Goal: Navigation & Orientation: Find specific page/section

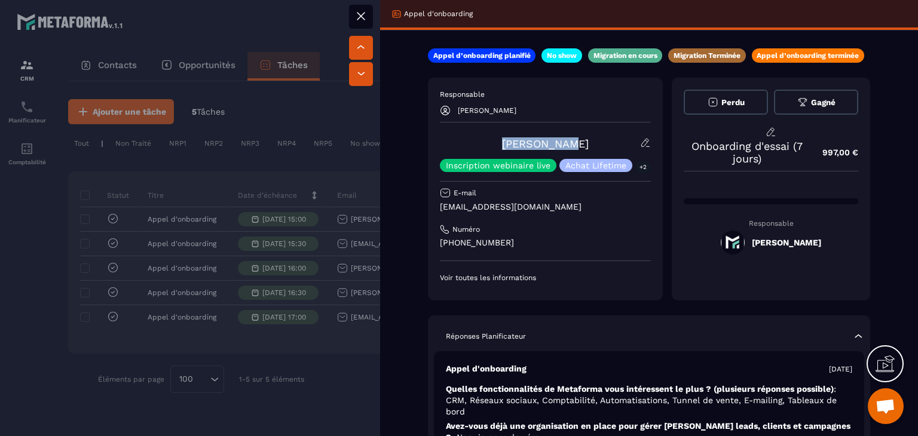
drag, startPoint x: 585, startPoint y: 138, endPoint x: 515, endPoint y: 140, distance: 70.0
click at [515, 140] on div "[PERSON_NAME] Inscription webinaire live Achat Lifetime +2" at bounding box center [545, 154] width 211 height 35
copy link "[PERSON_NAME]"
click at [357, 11] on icon at bounding box center [361, 16] width 14 height 14
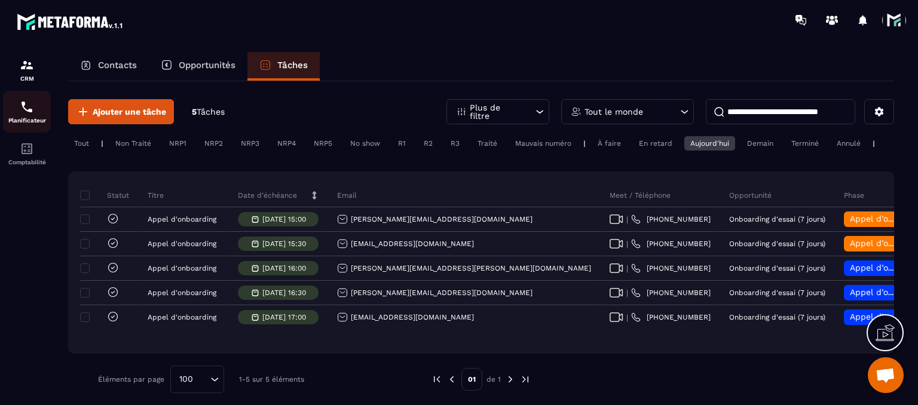
click at [27, 123] on p "Planificateur" at bounding box center [27, 120] width 48 height 7
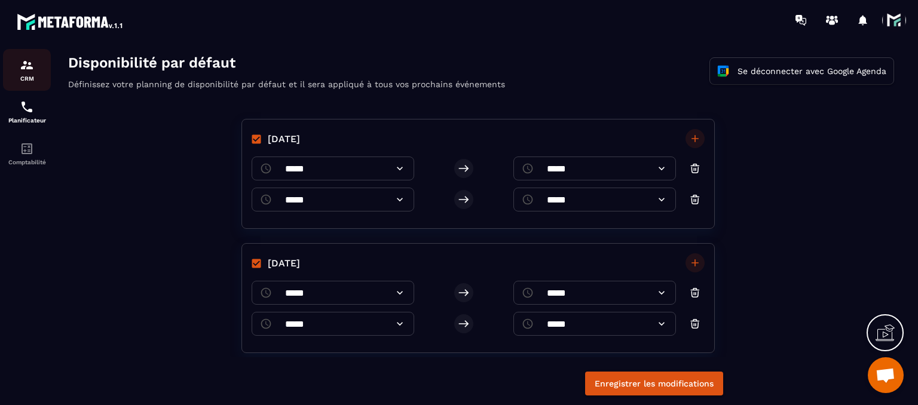
click at [29, 70] on img at bounding box center [27, 65] width 14 height 14
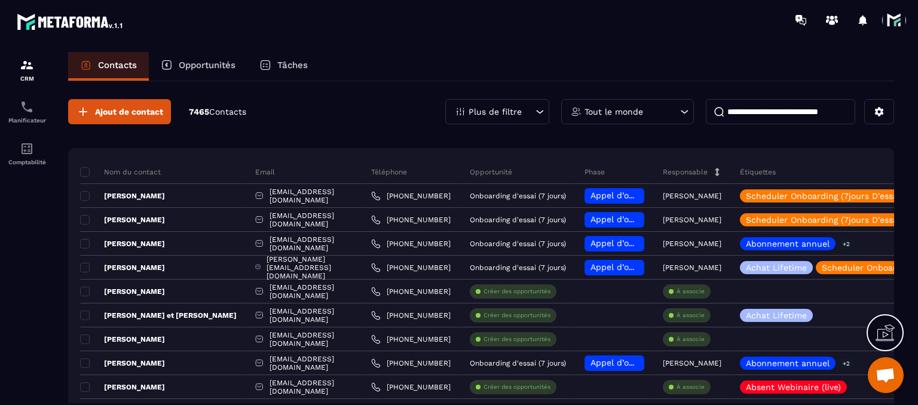
click at [292, 61] on p "Tâches" at bounding box center [292, 65] width 30 height 11
